Goal: Feedback & Contribution: Contribute content

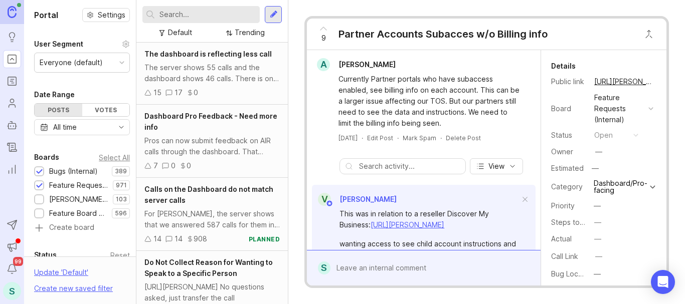
click at [180, 15] on input "text" at bounding box center [207, 14] width 96 height 11
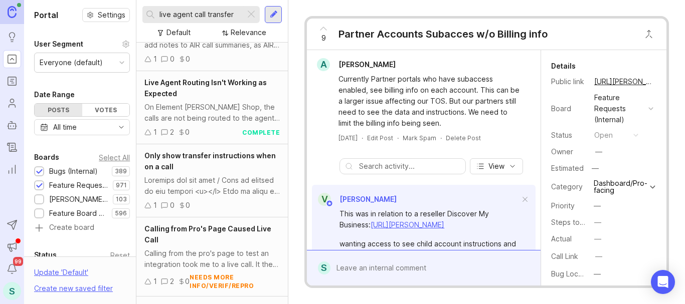
scroll to position [952, 0]
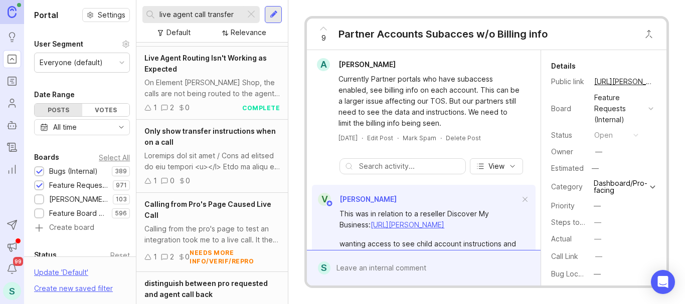
drag, startPoint x: 194, startPoint y: 14, endPoint x: 139, endPoint y: 15, distance: 55.2
click at [139, 15] on div "live agent call transfer Default Relevance" at bounding box center [211, 21] width 151 height 43
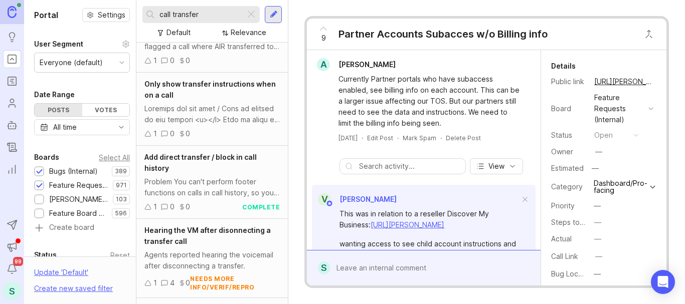
scroll to position [150, 0]
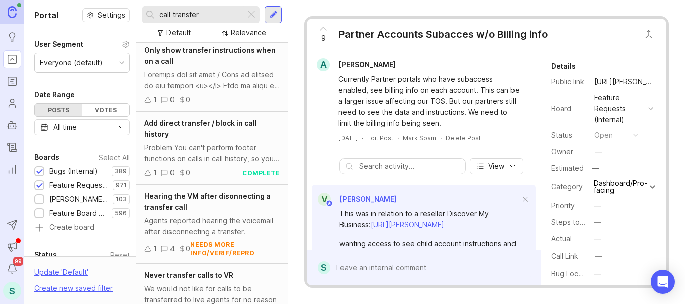
drag, startPoint x: 213, startPoint y: 13, endPoint x: 151, endPoint y: 12, distance: 61.7
click at [151, 12] on div "call transfer" at bounding box center [193, 14] width 103 height 17
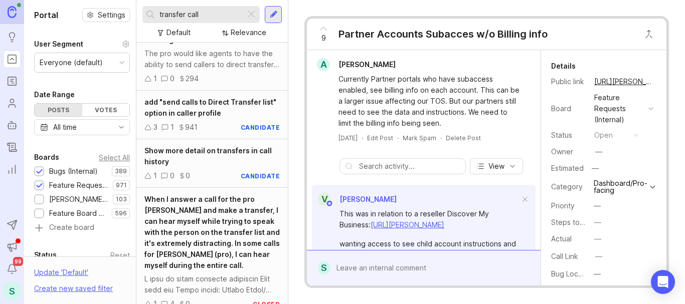
scroll to position [851, 0]
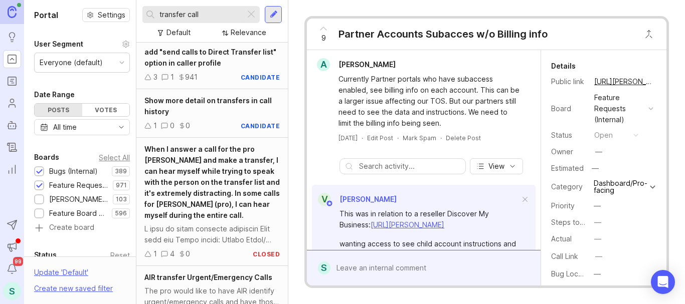
click at [158, 12] on div "transfer call" at bounding box center [193, 14] width 103 height 17
click at [159, 13] on div "transfer call" at bounding box center [193, 14] width 103 height 17
click at [160, 14] on input "transfer call" at bounding box center [200, 14] width 82 height 11
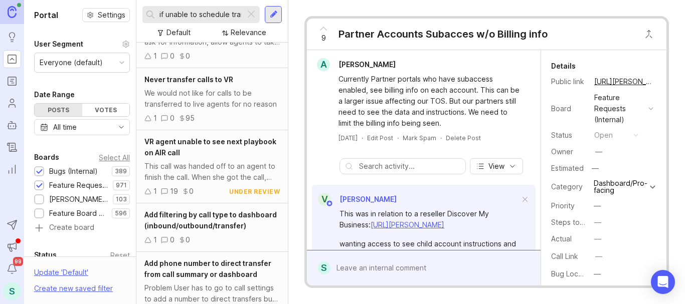
scroll to position [150, 0]
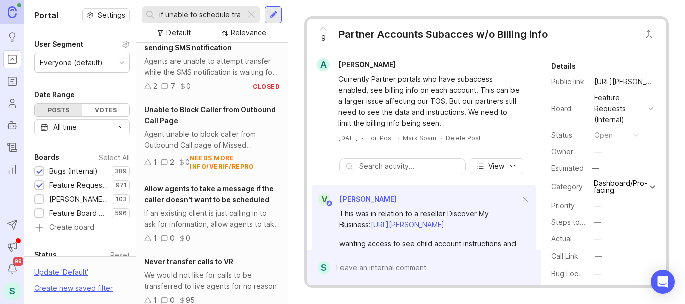
type input "if unable to schedule transfer call"
click at [205, 191] on span "Allow agents to take a message if the caller doesn't want to be scheduled" at bounding box center [208, 195] width 129 height 20
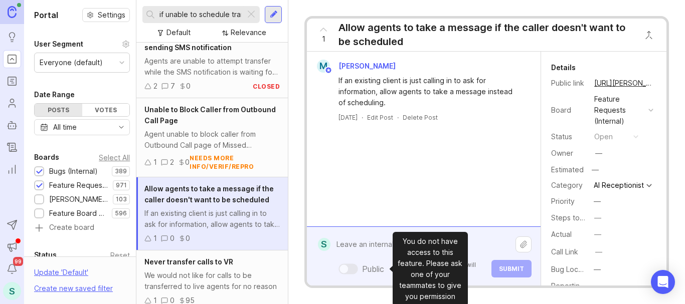
click at [376, 263] on div "Public Mentioned admins will be notified. Submit" at bounding box center [430, 256] width 201 height 43
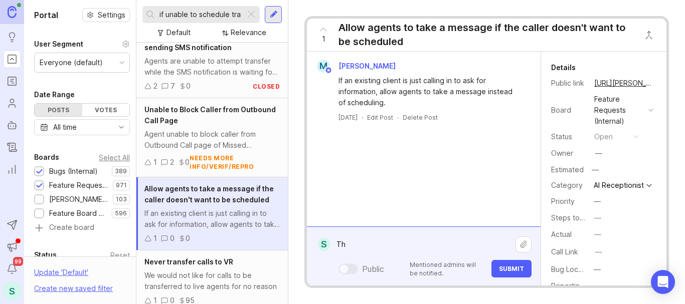
type textarea "T"
click at [273, 12] on div at bounding box center [274, 14] width 8 height 9
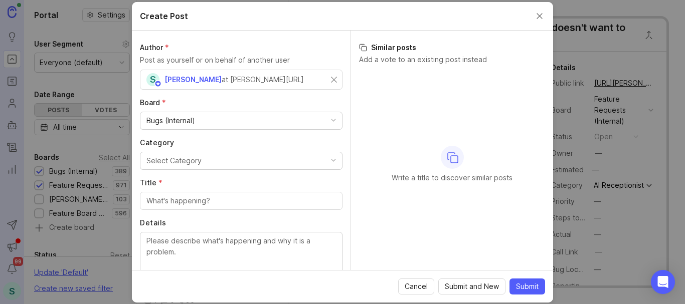
click at [199, 124] on div "Bugs (Internal)" at bounding box center [241, 120] width 202 height 17
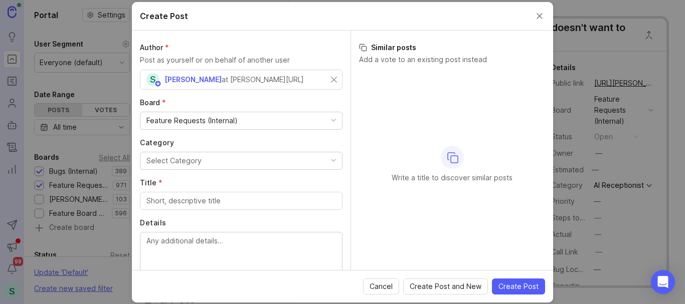
click at [163, 163] on div "Select Category" at bounding box center [173, 160] width 55 height 11
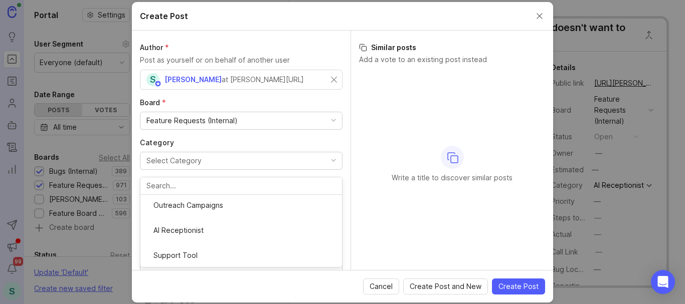
scroll to position [82, 0]
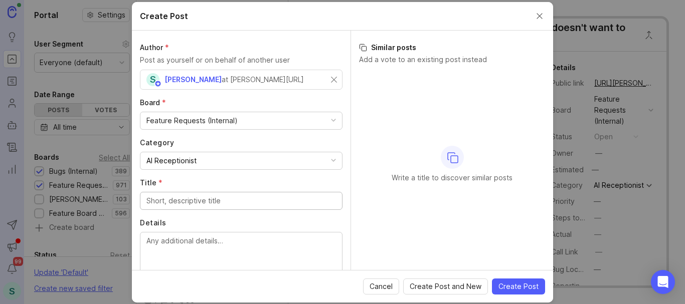
click at [169, 204] on input "Title *" at bounding box center [241, 201] width 190 height 11
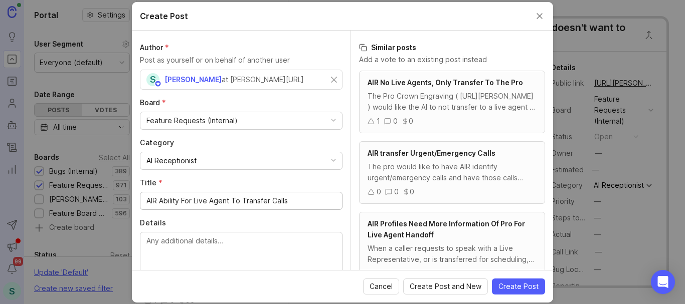
click at [230, 202] on input "AIR Ability For Live Agent To Transfer Calls" at bounding box center [241, 201] width 190 height 11
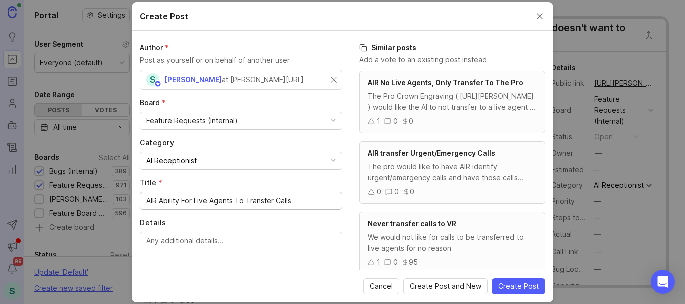
click at [299, 198] on input "AIR Ability For Live Agents To Transfer Calls" at bounding box center [241, 201] width 190 height 11
type input "AIR Ability For Live Agents To Transfer Calls"
click at [189, 237] on textarea "Details" at bounding box center [241, 252] width 190 height 33
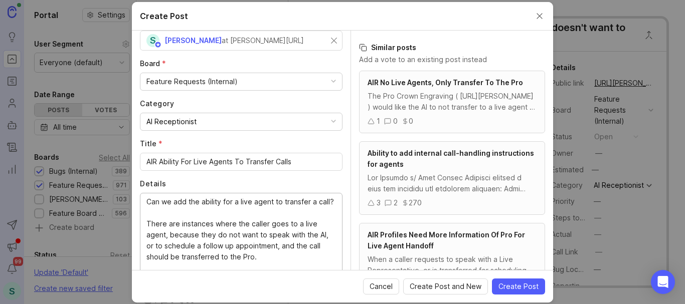
click at [159, 213] on textarea "Can we add the ability for a live agent to transfer a call? There are instances…" at bounding box center [241, 246] width 190 height 99
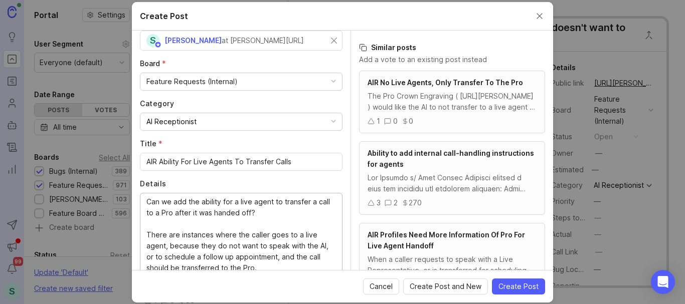
scroll to position [89, 0]
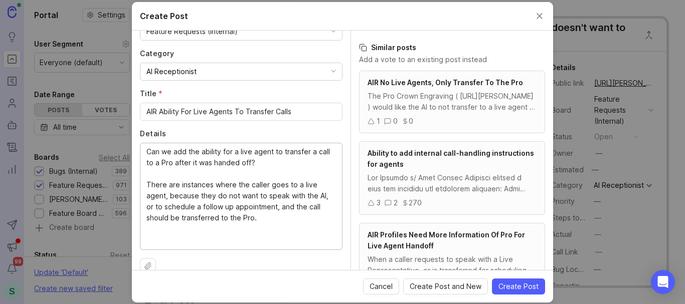
drag, startPoint x: 234, startPoint y: 207, endPoint x: 201, endPoint y: 211, distance: 33.3
click at [201, 211] on textarea "Can we add the ability for a live agent to transfer a call to a Pro after it wa…" at bounding box center [241, 195] width 190 height 99
click at [330, 204] on div "Can we add the ability for a live agent to transfer a call to a Pro after it wa…" at bounding box center [241, 196] width 203 height 107
click at [315, 206] on textarea "Can we add the ability for a live agent to transfer a call to a Pro after it wa…" at bounding box center [241, 195] width 190 height 99
click at [178, 240] on textarea "Can we add the ability for a live agent to transfer a call to a Pro after it wa…" at bounding box center [241, 195] width 190 height 99
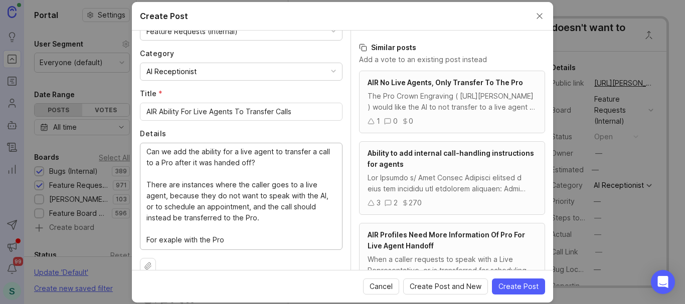
click at [0, 0] on lt-strong "m" at bounding box center [0, 0] width 0 height 0
click at [247, 242] on textarea "Can we add the ability for a live agent to transfer a call to a Pro after it wa…" at bounding box center [241, 195] width 190 height 99
paste textarea "August eTech"
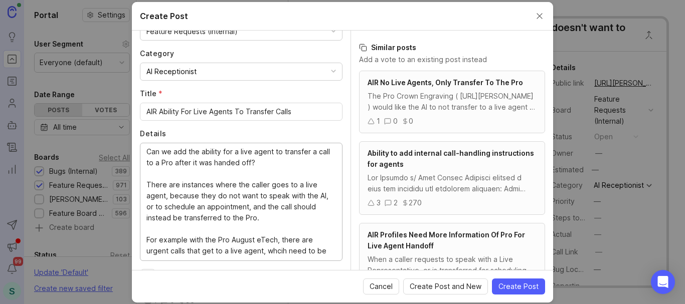
scroll to position [10, 0]
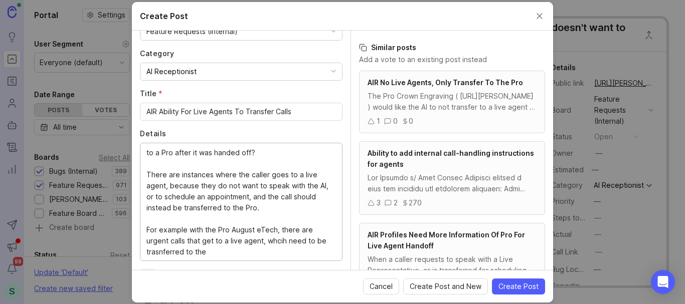
click at [276, 240] on textarea "Can we add the ability for a live agent to transfer a call to a Pro after it wa…" at bounding box center [241, 201] width 190 height 110
click at [0, 0] on lt-strong "ic" at bounding box center [0, 0] width 0 height 0
drag, startPoint x: 182, startPoint y: 250, endPoint x: 169, endPoint y: 254, distance: 13.2
click at [169, 254] on textarea "Can we add the ability for a live agent to transfer a call to a Pro after it wa…" at bounding box center [241, 201] width 190 height 110
click at [0, 0] on lt-span "tra ns ferred" at bounding box center [0, 0] width 0 height 0
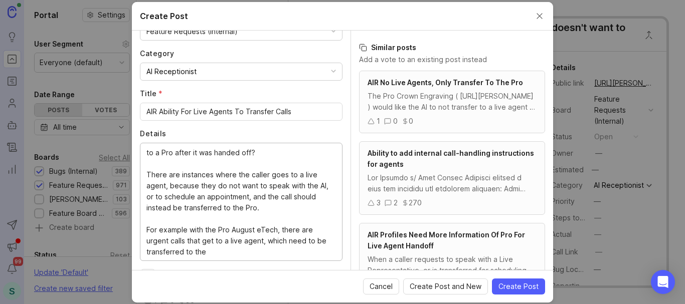
click at [164, 231] on textarea "Can we add the ability for a live agent to transfer a call to a Pro after it wa…" at bounding box center [241, 201] width 190 height 110
click at [232, 251] on textarea "Can we add the ability for a live agent to transfer a call to a Pro after it wa…" at bounding box center [241, 201] width 190 height 110
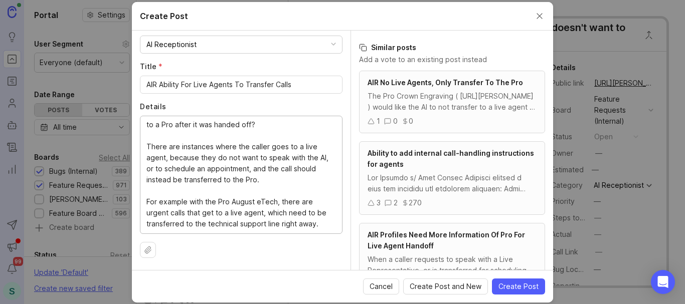
scroll to position [22, 0]
type textarea "Can we add the ability for a live agent to transfer a call to a Pro after it wa…"
click at [518, 289] on span "Create Post" at bounding box center [518, 287] width 40 height 10
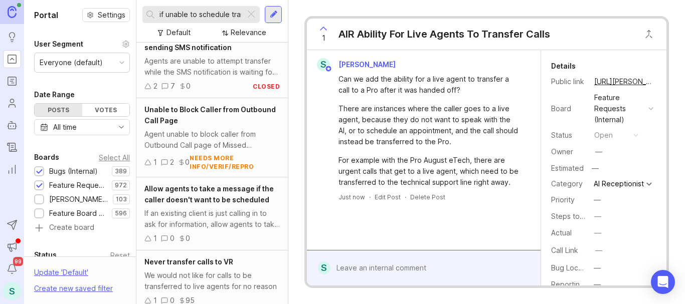
scroll to position [1030, 0]
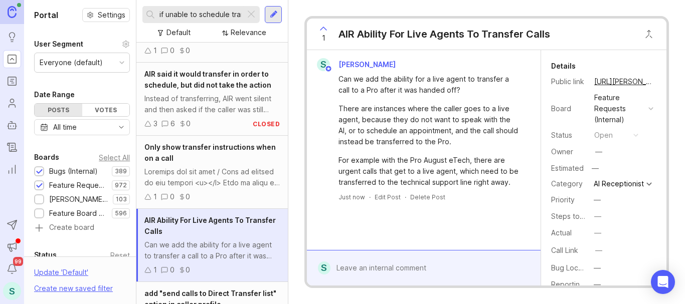
click at [223, 12] on input "if unable to schedule transfer call" at bounding box center [200, 14] width 82 height 11
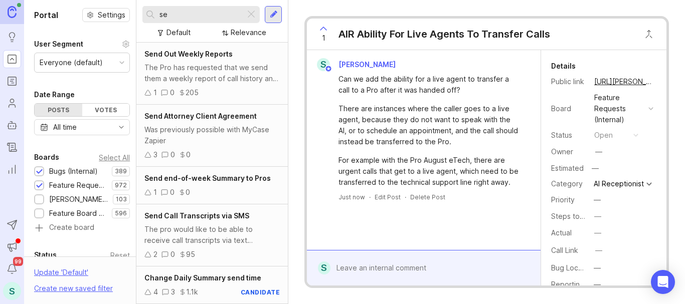
type input "s"
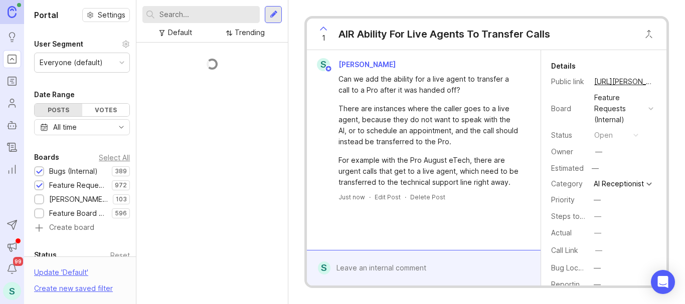
scroll to position [448, 0]
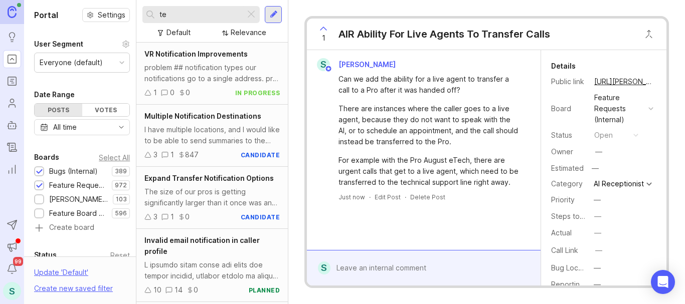
type input "t"
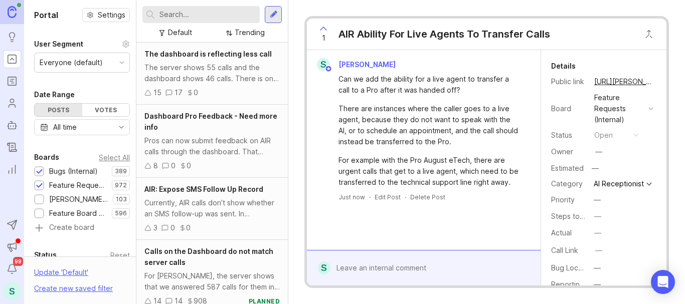
scroll to position [448, 0]
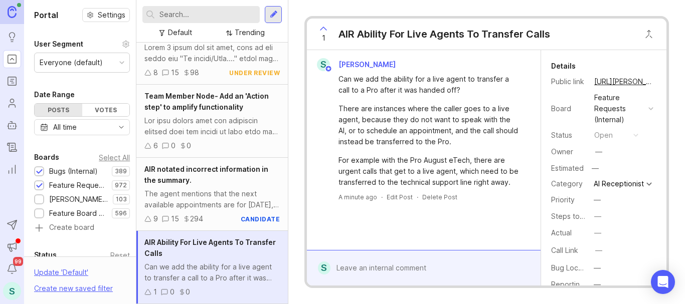
click at [274, 13] on div at bounding box center [274, 14] width 8 height 9
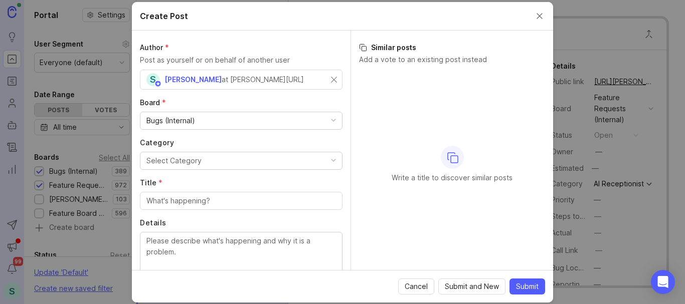
click at [178, 118] on div "Bugs (Internal)" at bounding box center [170, 120] width 49 height 11
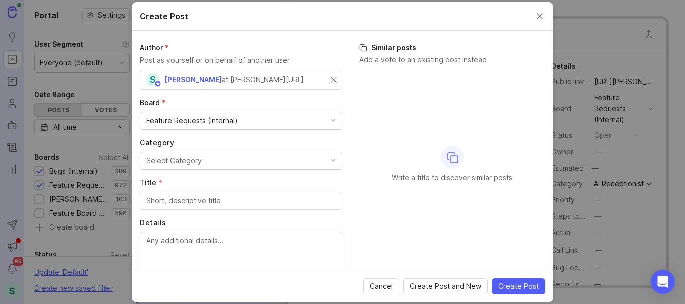
click at [160, 158] on div "Select Category" at bounding box center [173, 160] width 55 height 11
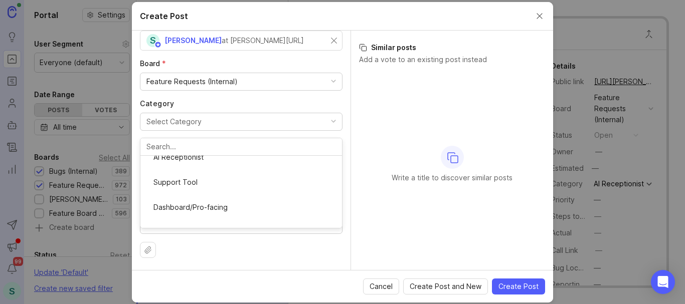
scroll to position [82, 0]
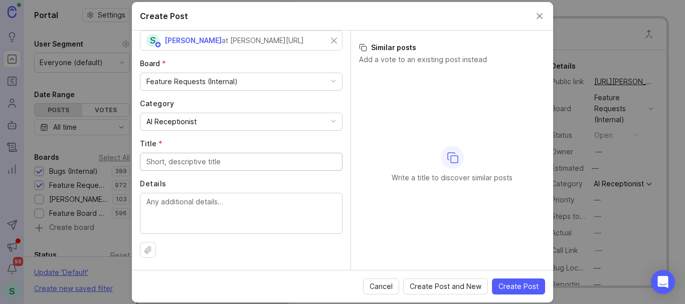
click at [167, 164] on input "Title *" at bounding box center [241, 161] width 190 height 11
type input "L"
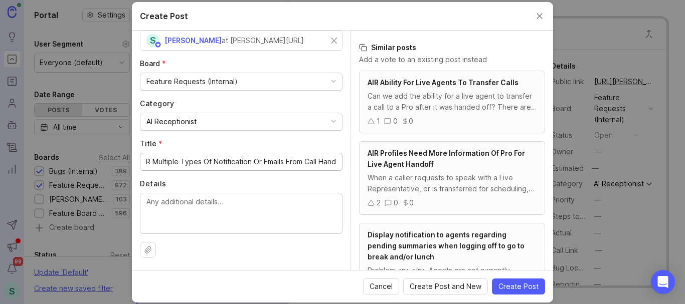
scroll to position [0, 0]
click at [279, 163] on input "AIR Multiple Types Of Notification Or Emails From Call Handed Off To Live Agent" at bounding box center [241, 161] width 190 height 11
click at [189, 160] on input "AIR Multiple Types Of Notification Or Emails From Call Handed Off To Live Agent" at bounding box center [241, 161] width 190 height 11
paste input "Emails"
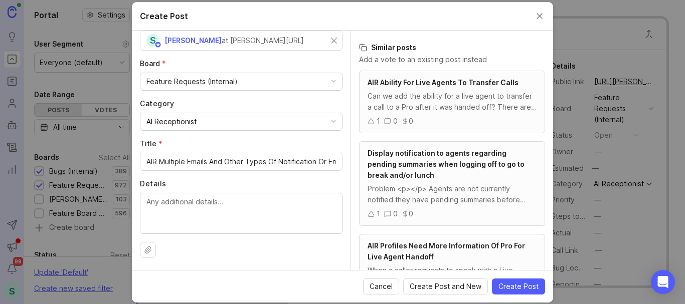
drag, startPoint x: 331, startPoint y: 162, endPoint x: 241, endPoint y: 159, distance: 90.3
click at [241, 159] on div "AIR Multiple Emails And Other Types Of Notification Or Emails From Call Handed …" at bounding box center [241, 162] width 203 height 18
click at [180, 163] on input "AIR Multiple Emails And Other Types Of Notification Or Emails From Call Handed …" at bounding box center [241, 161] width 190 height 11
drag, startPoint x: 212, startPoint y: 160, endPoint x: 225, endPoint y: 157, distance: 13.9
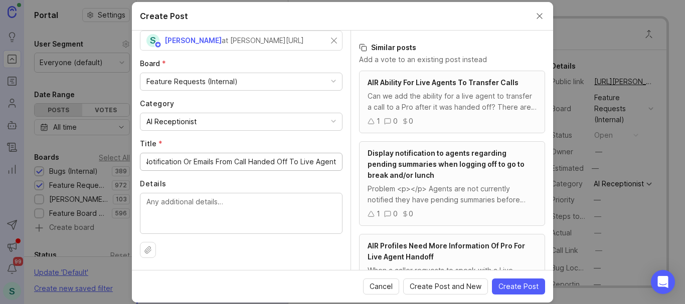
click at [225, 157] on input "AIR Multiple Emails And Other Types Of Notification Or Emails From Call Handed …" at bounding box center [241, 161] width 190 height 11
click at [209, 159] on input "AIR Multiple Emails And Other Types Of Notification Or Emails From Call Handed …" at bounding box center [241, 161] width 190 height 11
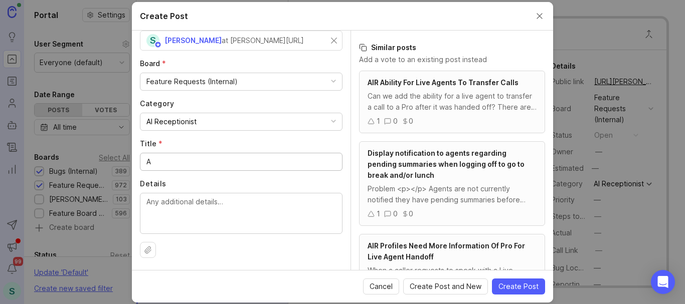
scroll to position [0, 0]
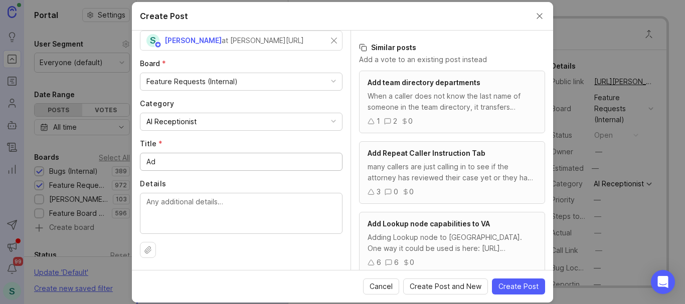
type input "A"
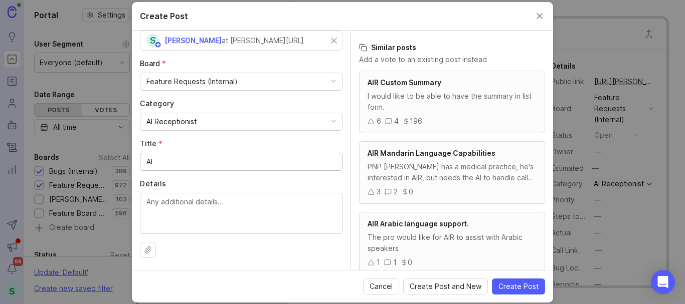
type input "A"
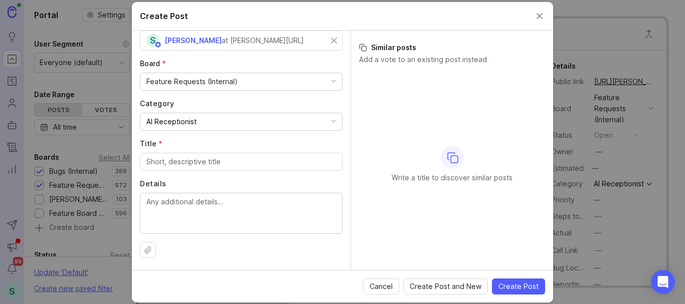
click at [544, 13] on button "Close create post modal" at bounding box center [539, 16] width 11 height 11
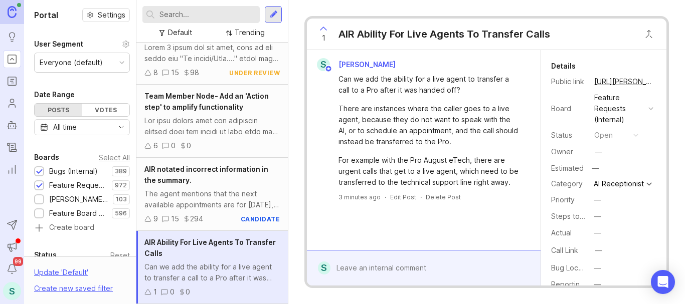
click at [260, 15] on div at bounding box center [211, 14] width 139 height 17
click at [267, 15] on div at bounding box center [273, 14] width 17 height 17
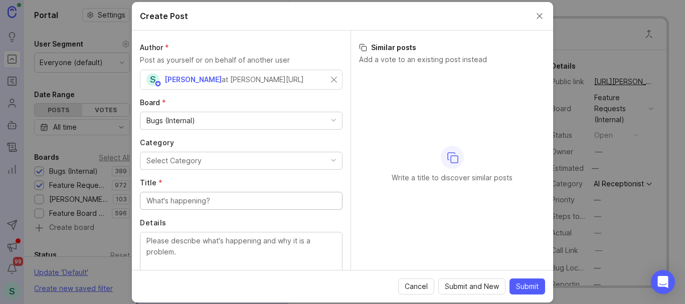
click at [171, 120] on div "Bugs (Internal)" at bounding box center [170, 120] width 49 height 11
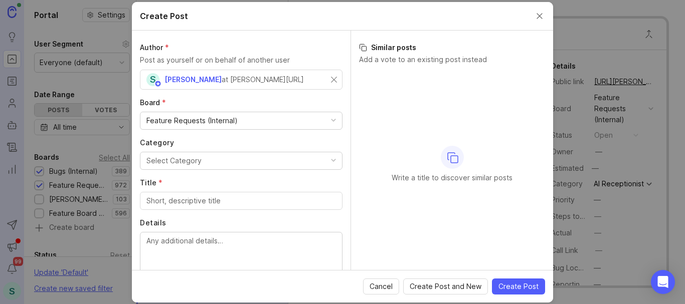
click at [154, 157] on div "Select Category" at bounding box center [173, 160] width 55 height 11
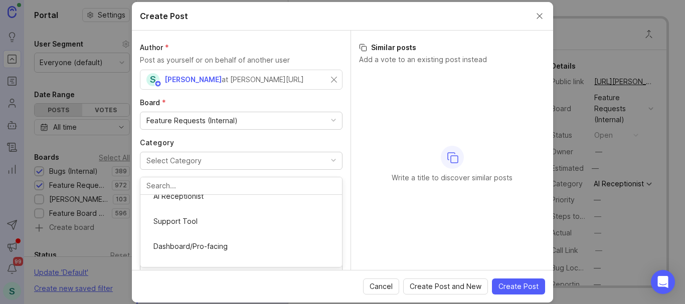
scroll to position [82, 0]
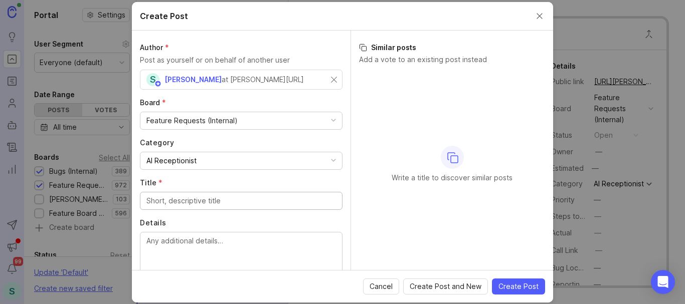
click at [165, 206] on input "Title *" at bounding box center [241, 201] width 190 height 11
type input "H"
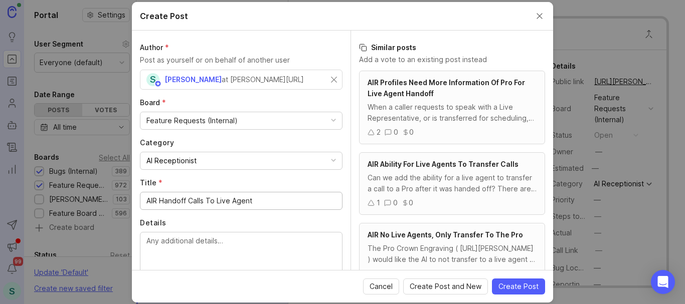
drag, startPoint x: 265, startPoint y: 199, endPoint x: 162, endPoint y: 203, distance: 102.9
click at [162, 203] on input "AIR Handoff Calls To Live Agent" at bounding box center [241, 201] width 190 height 11
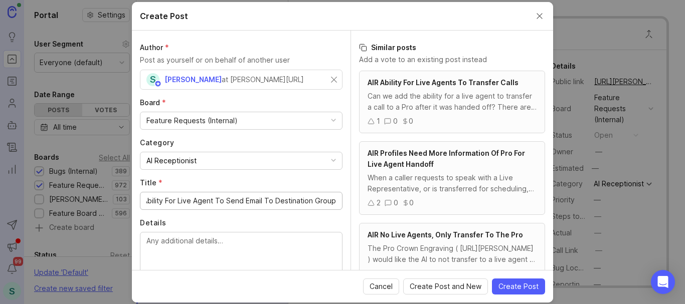
scroll to position [0, 22]
click at [274, 203] on input "AIR Ability For Live Agent To Send Email To Destination Group" at bounding box center [241, 201] width 190 height 11
type input "AIR Ability For Live Agent To Chose Email Destination Groups"
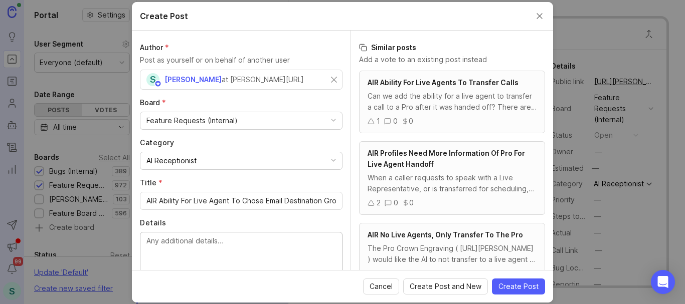
click at [258, 246] on textarea "Details" at bounding box center [241, 252] width 190 height 33
drag, startPoint x: 201, startPoint y: 242, endPoint x: 140, endPoint y: 244, distance: 60.2
click at [140, 244] on div "Th" at bounding box center [241, 252] width 203 height 41
paste textarea "Can we add the ability for a live agent to transfer a call to a Pro after it wa…"
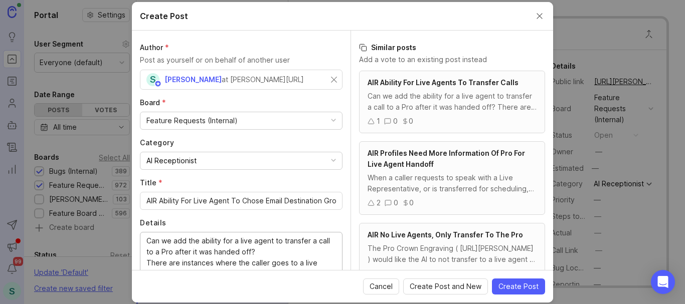
scroll to position [64, 0]
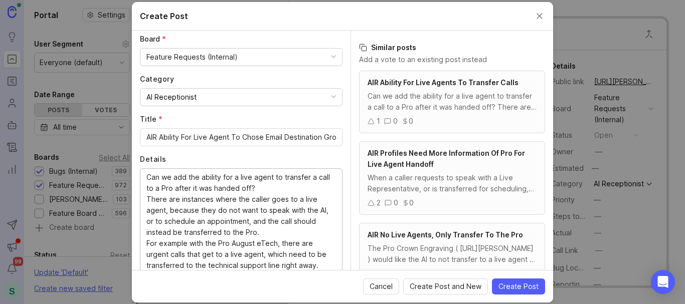
drag, startPoint x: 282, startPoint y: 178, endPoint x: 291, endPoint y: 189, distance: 13.9
click at [291, 189] on textarea "Can we add the ability for a live agent to transfer a call to a Pro after it wa…" at bounding box center [241, 227] width 190 height 110
click at [293, 177] on textarea "Can we add the ability for a live agent to transfer a call to a Pro after it wa…" at bounding box center [241, 227] width 190 height 110
drag, startPoint x: 212, startPoint y: 187, endPoint x: 273, endPoint y: 174, distance: 63.0
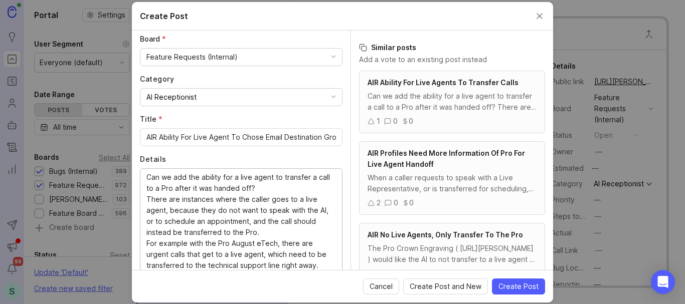
click at [273, 174] on textarea "Can we add the ability for a live agent to transfer a call to a Pro after it wa…" at bounding box center [241, 227] width 190 height 110
click at [239, 186] on textarea "Can we add the ability for a live agent to select the email destination group? …" at bounding box center [241, 227] width 190 height 110
drag, startPoint x: 237, startPoint y: 189, endPoint x: 134, endPoint y: 177, distance: 104.0
click at [134, 177] on div "Author * Post as yourself or on behalf of another user S [PERSON_NAME] at [PERS…" at bounding box center [241, 151] width 219 height 240
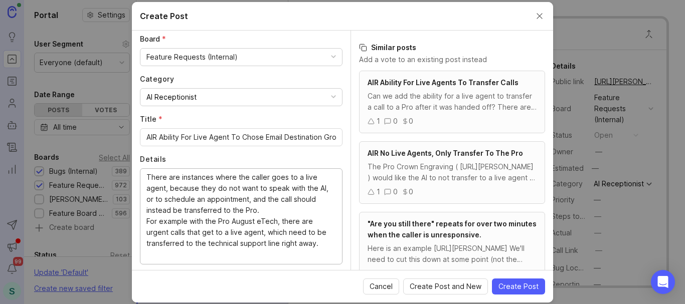
drag, startPoint x: 260, startPoint y: 210, endPoint x: 127, endPoint y: 168, distance: 139.1
click at [127, 168] on div "Create Post Author * Post as yourself or on behalf of another user S [PERSON_NA…" at bounding box center [342, 152] width 685 height 304
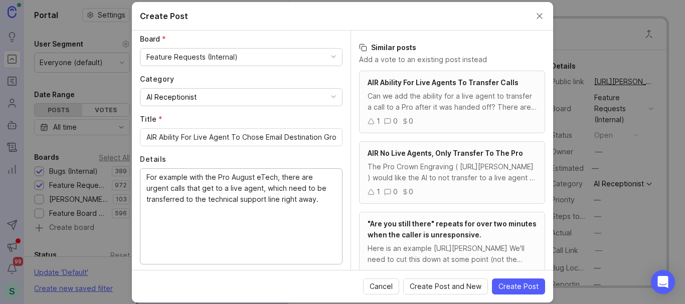
scroll to position [61, 0]
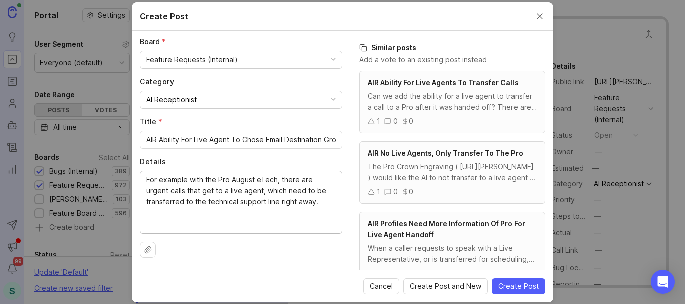
click at [321, 213] on textarea "For example with the Pro August eTech, there are urgent calls that get to a liv…" at bounding box center [241, 201] width 190 height 55
drag, startPoint x: 321, startPoint y: 213, endPoint x: 329, endPoint y: 206, distance: 11.0
click at [329, 206] on div "For example with the Pro August eTech, there are urgent calls that get to a liv…" at bounding box center [241, 202] width 203 height 63
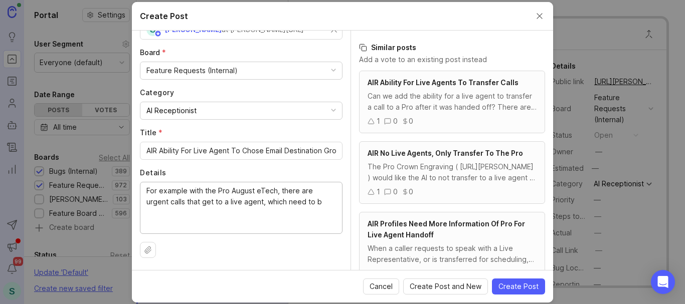
scroll to position [39, 0]
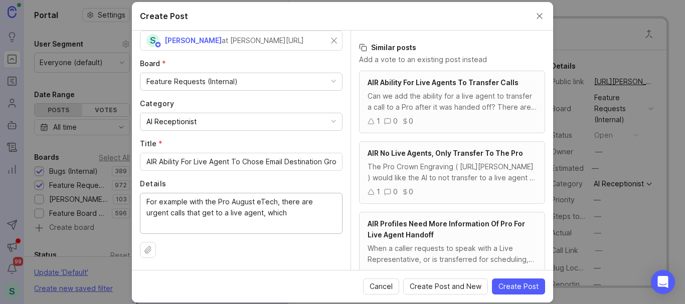
click at [215, 223] on textarea "For example with the Pro August eTech, there are urgent calls that get to a liv…" at bounding box center [241, 213] width 190 height 33
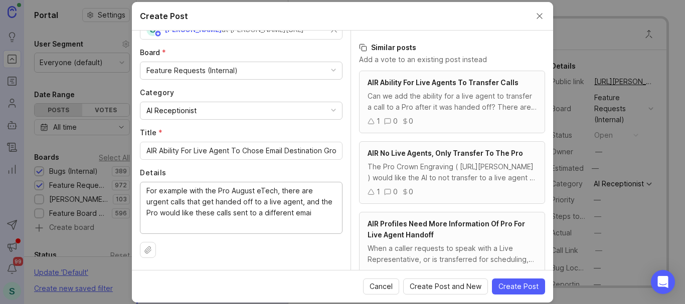
scroll to position [61, 0]
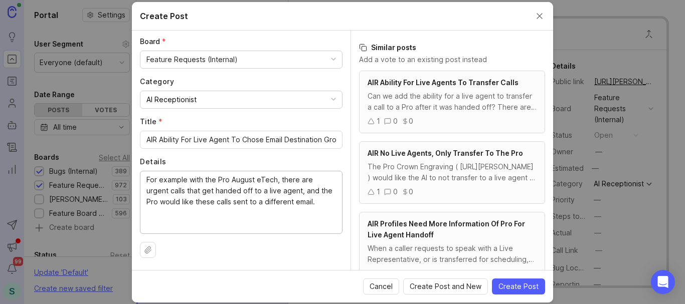
click at [275, 211] on textarea "For example with the Pro August eTech, there are urgent calls that get handed o…" at bounding box center [241, 201] width 190 height 55
click at [169, 189] on textarea "For example with the Pro August eTech, there are urgent calls that get handed o…" at bounding box center [241, 201] width 190 height 55
click at [0, 0] on lt-span "example ," at bounding box center [0, 0] width 0 height 0
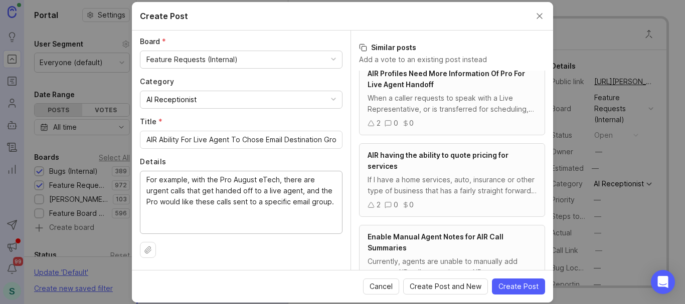
type textarea "For example, with the Pro August eTech, there are urgent calls that get handed …"
click at [511, 289] on span "Create Post" at bounding box center [518, 287] width 40 height 10
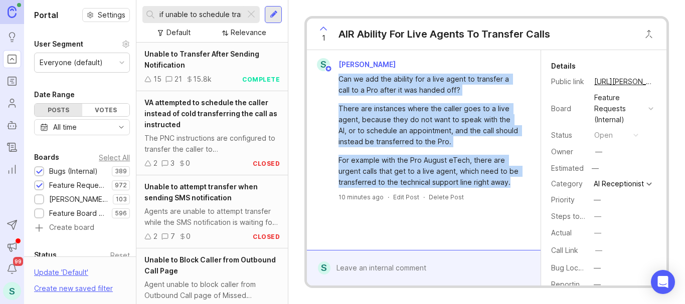
drag, startPoint x: 340, startPoint y: 80, endPoint x: 512, endPoint y: 183, distance: 199.7
click at [512, 183] on div "Can we add the ability for a live agent to transfer a call to a Pro after it wa…" at bounding box center [429, 131] width 182 height 114
copy div "Can we add the ability for a live agent to transfer a call to a Pro after it wa…"
